Goal: Task Accomplishment & Management: Manage account settings

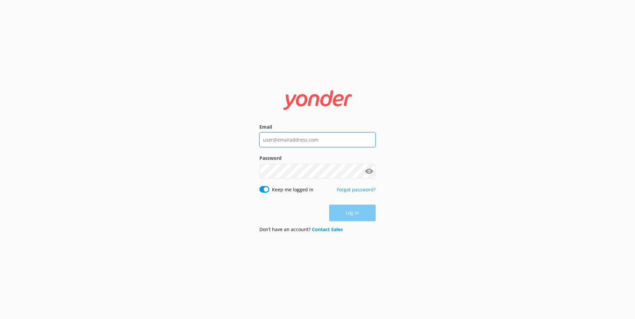
type input "[EMAIL_ADDRESS][DOMAIN_NAME]"
click at [344, 214] on div "Log in" at bounding box center [317, 213] width 116 height 17
type input "[EMAIL_ADDRESS][DOMAIN_NAME]"
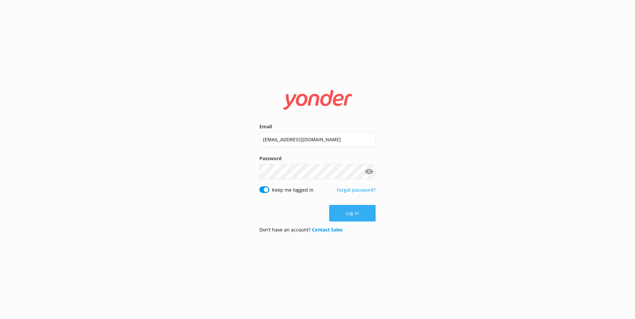
click at [352, 213] on button "Log in" at bounding box center [352, 213] width 46 height 17
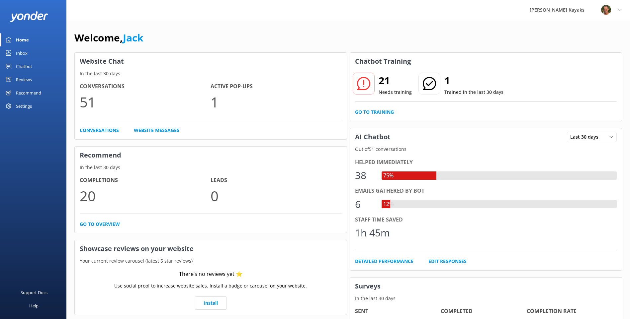
click at [27, 52] on div "Inbox" at bounding box center [22, 52] width 12 height 13
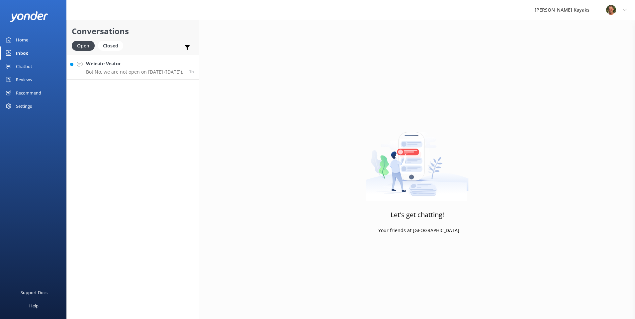
click at [126, 71] on p "Bot: No, we are not open on [DATE] ([DATE])." at bounding box center [134, 72] width 97 height 6
